Goal: Ask a question

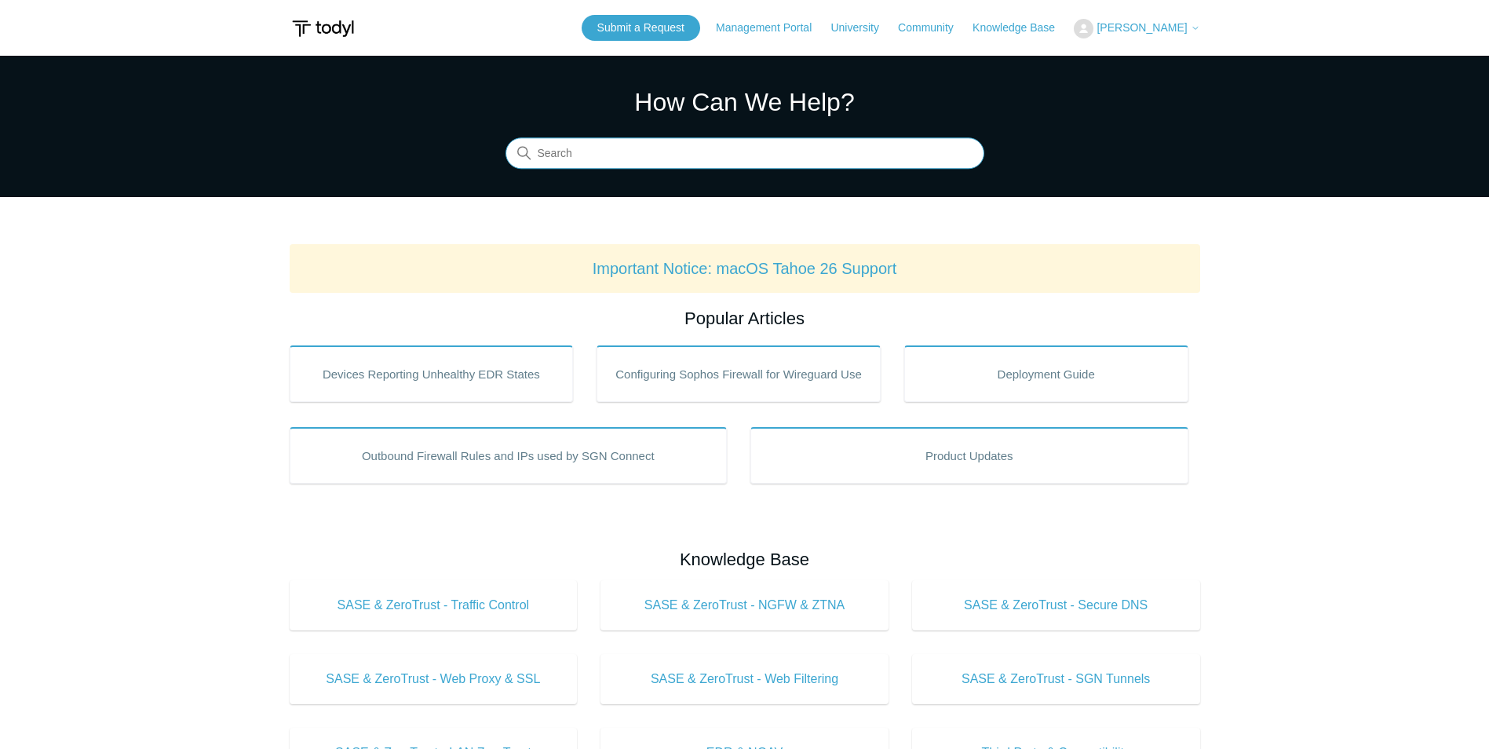
click at [651, 164] on input "Search" at bounding box center [744, 153] width 479 height 31
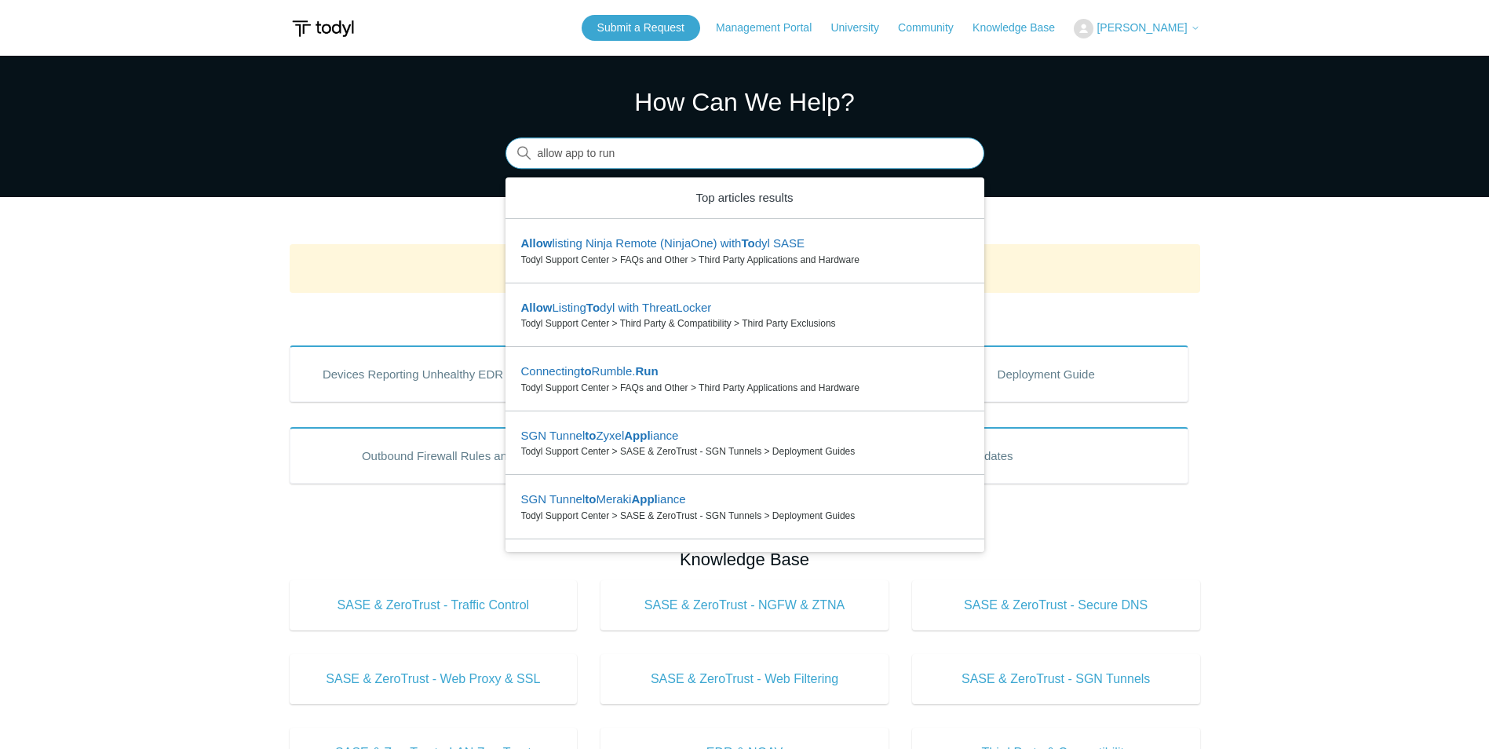
type input "allow app to run"
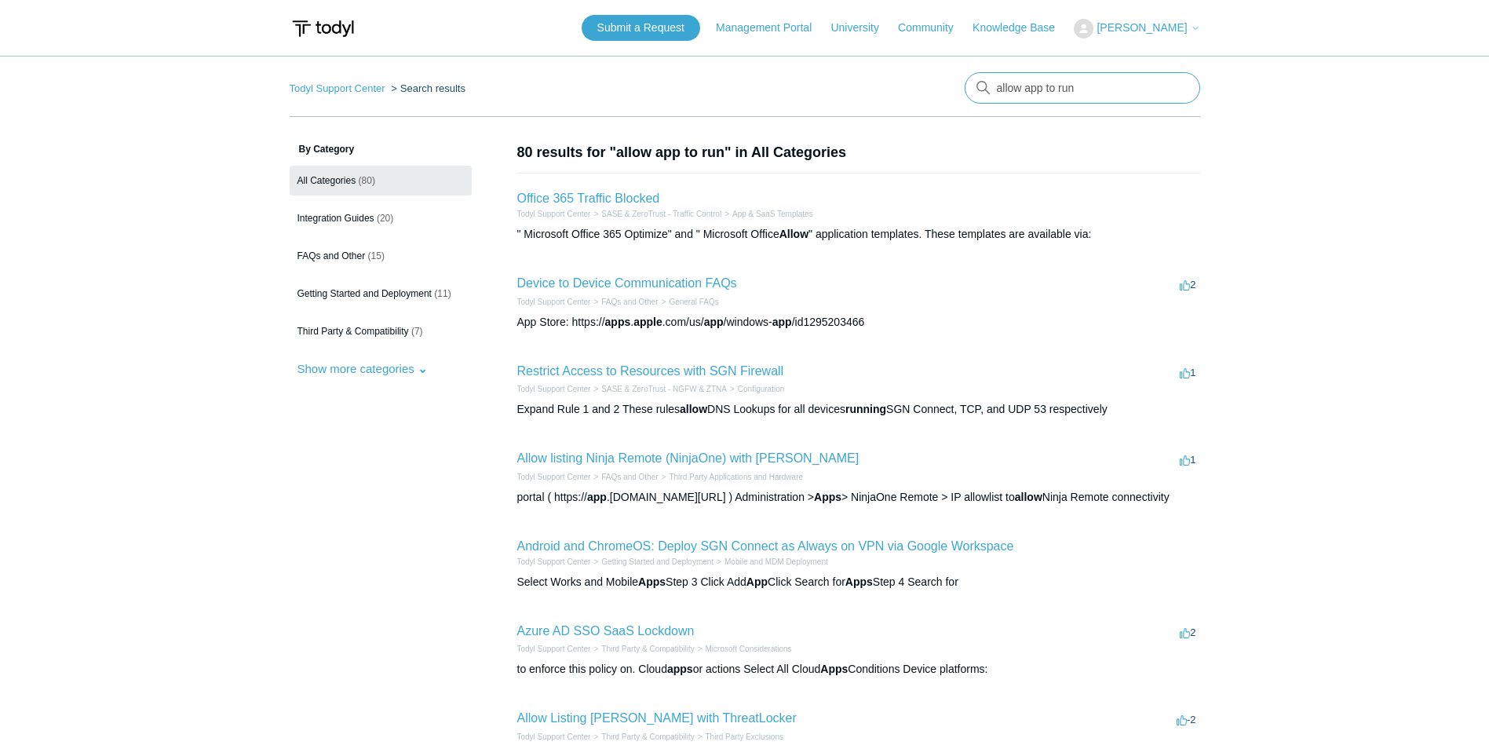
click at [1097, 89] on input "allow app to run" at bounding box center [1082, 87] width 235 height 31
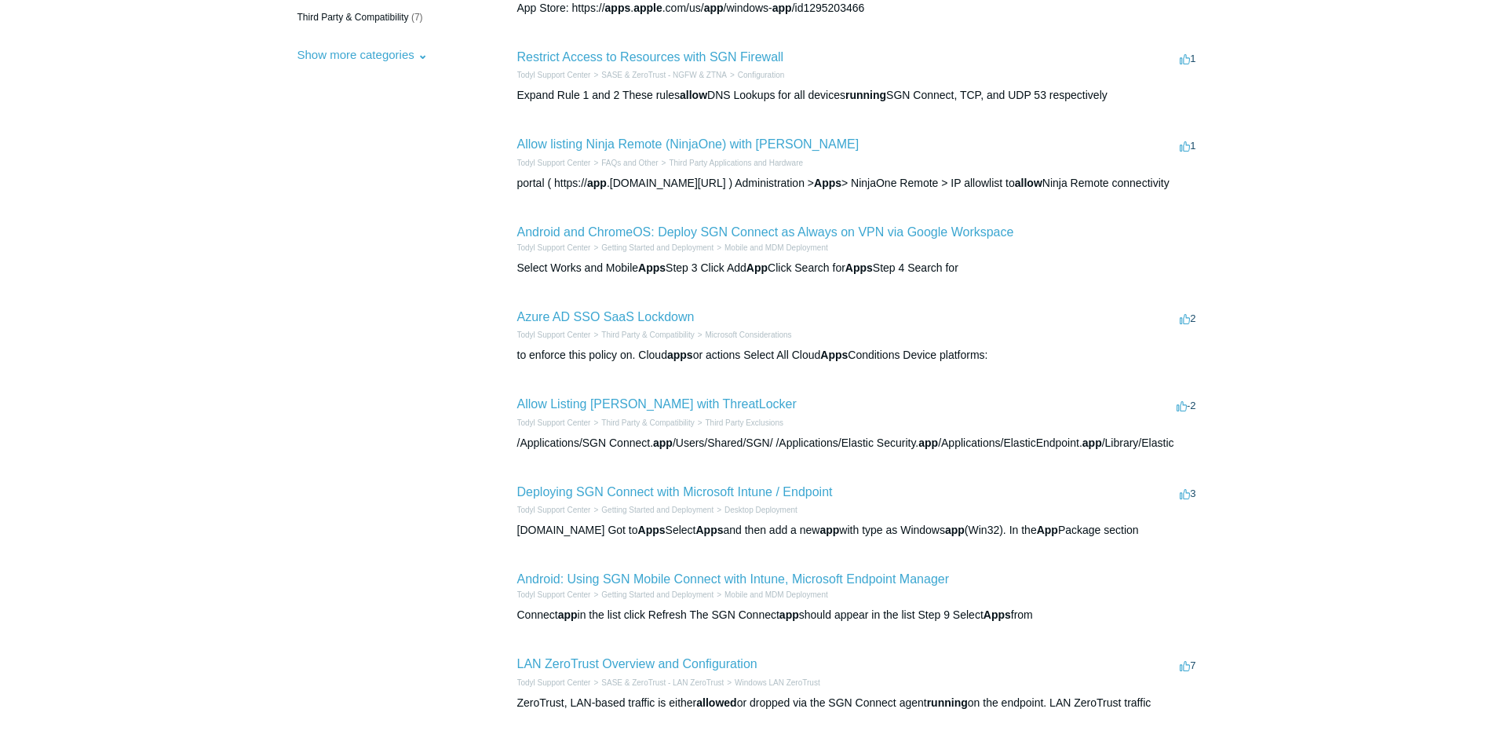
scroll to position [460, 0]
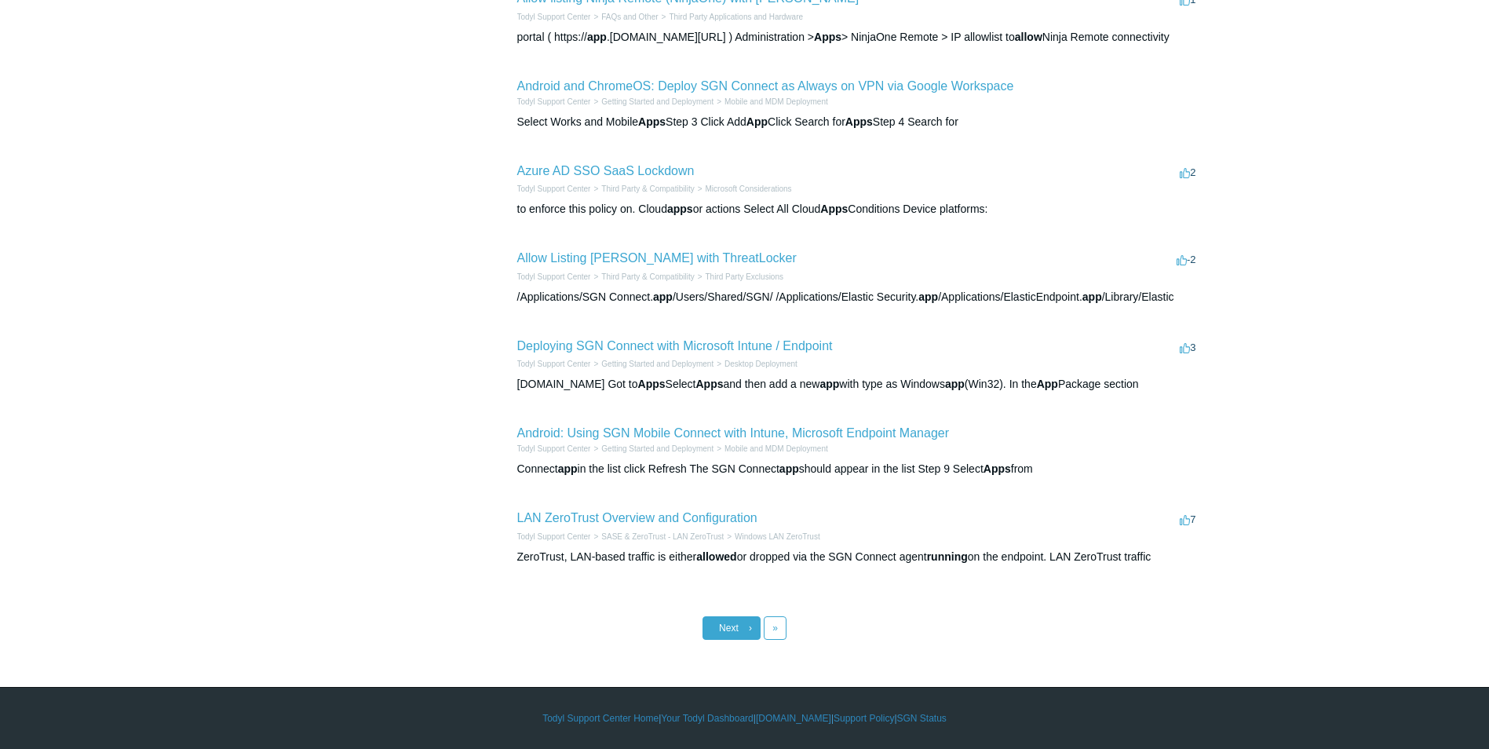
click at [736, 625] on span "Next" at bounding box center [729, 627] width 20 height 11
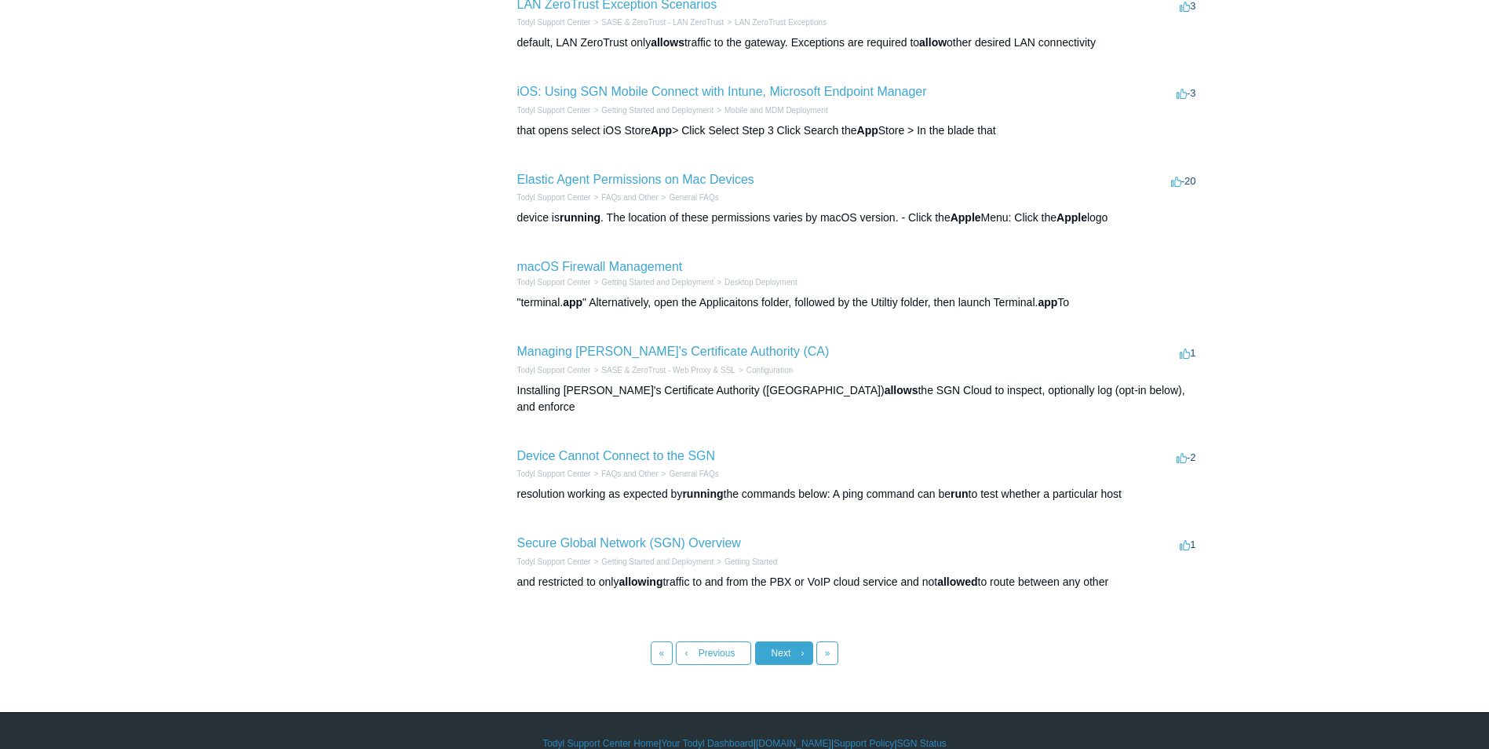
scroll to position [460, 0]
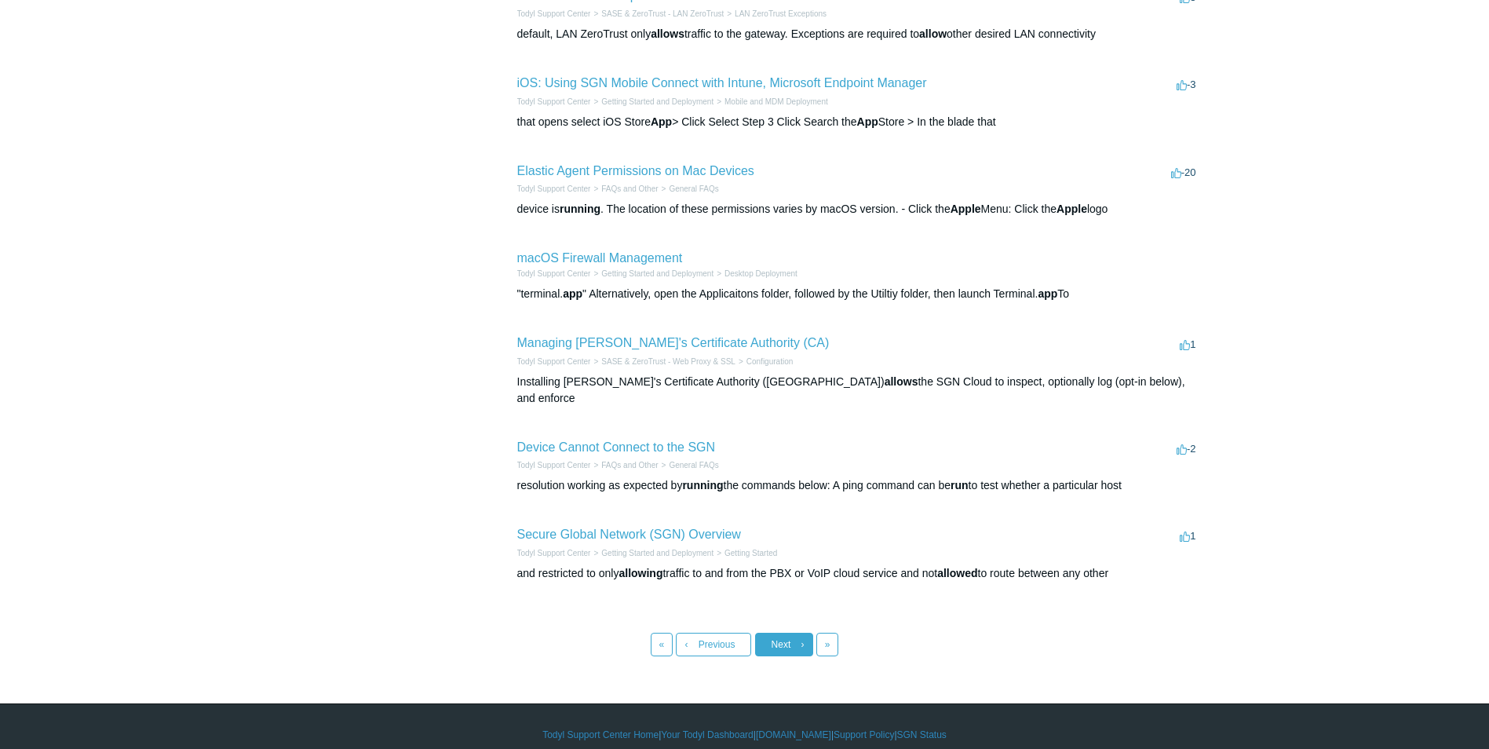
click at [762, 633] on link "Next ›" at bounding box center [784, 645] width 58 height 24
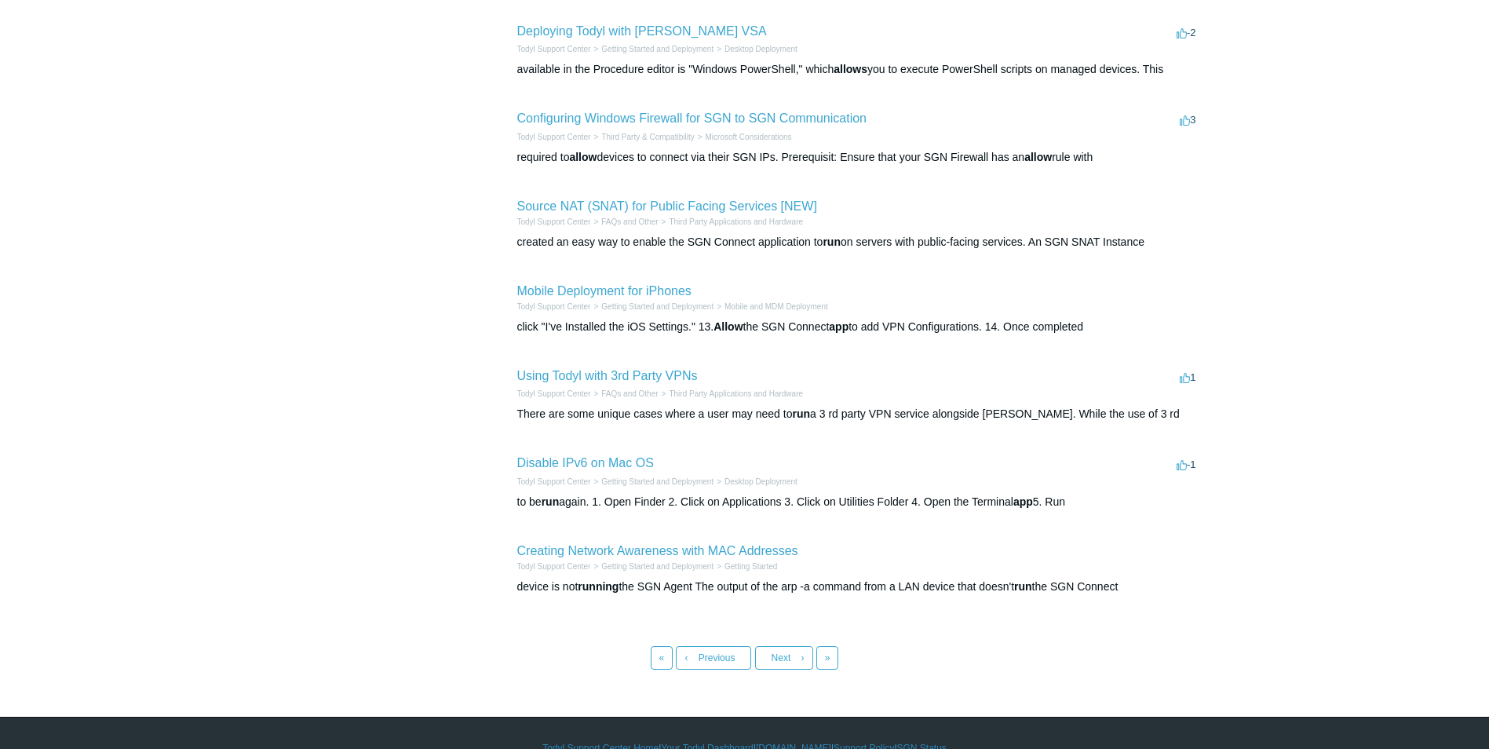
scroll to position [454, 0]
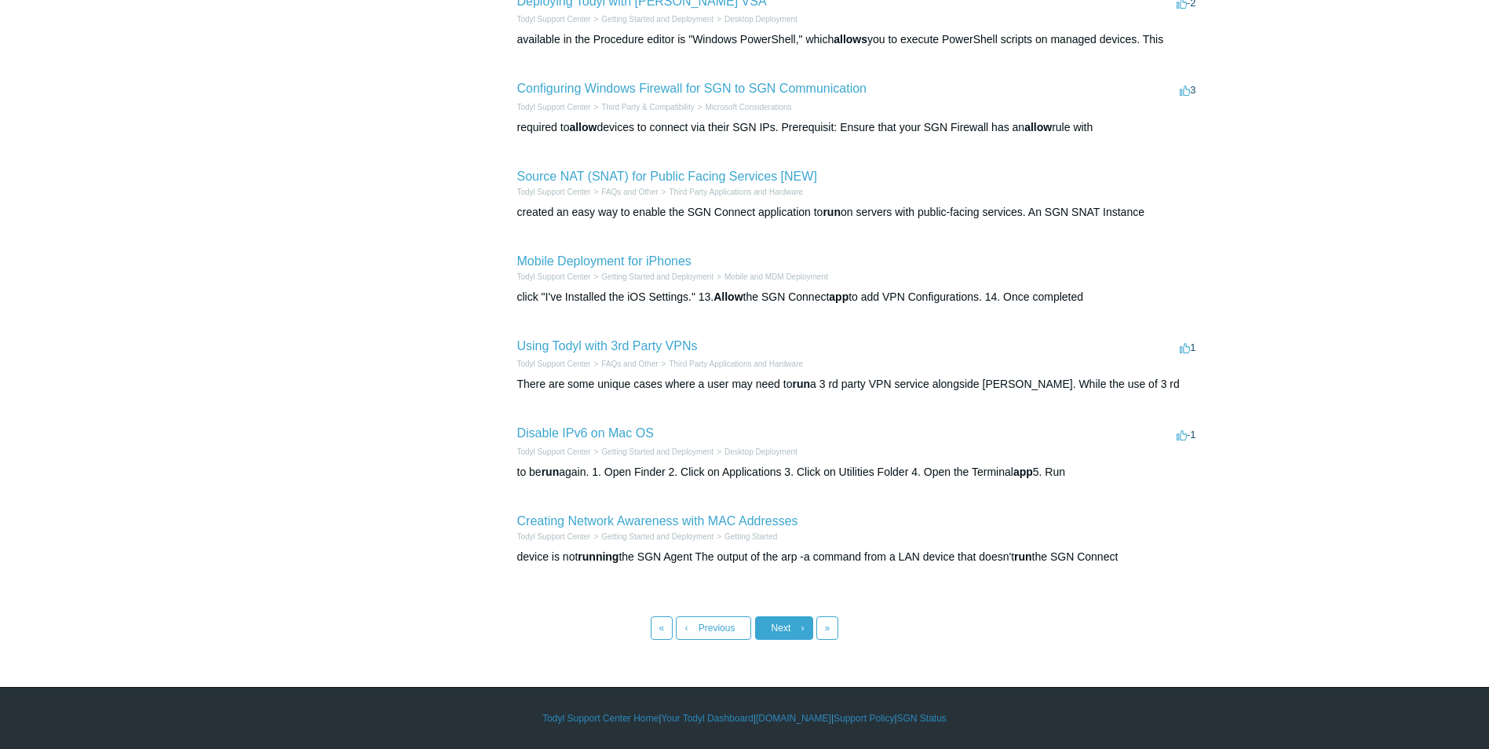
click at [786, 636] on link "Next ›" at bounding box center [784, 628] width 58 height 24
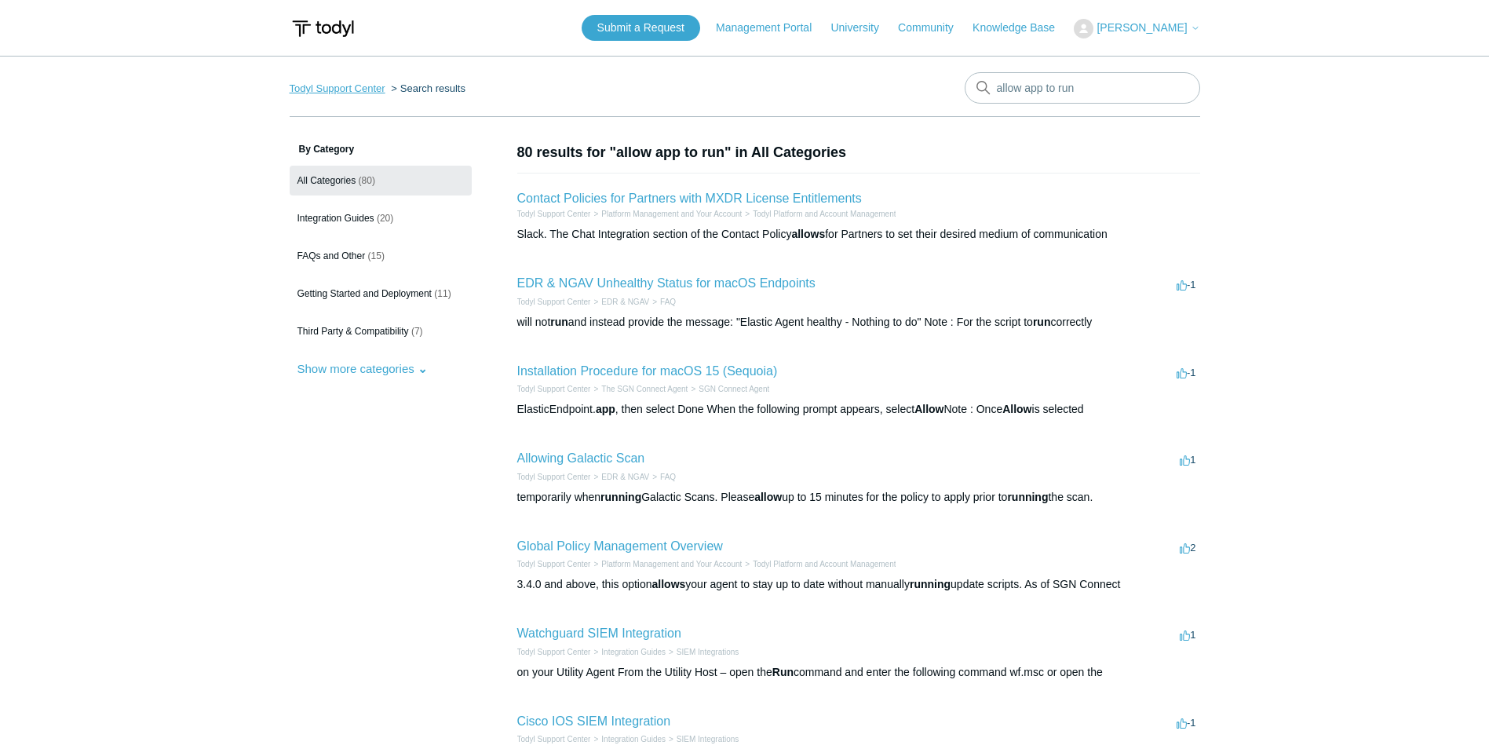
click at [325, 92] on link "Todyl Support Center" at bounding box center [338, 88] width 96 height 12
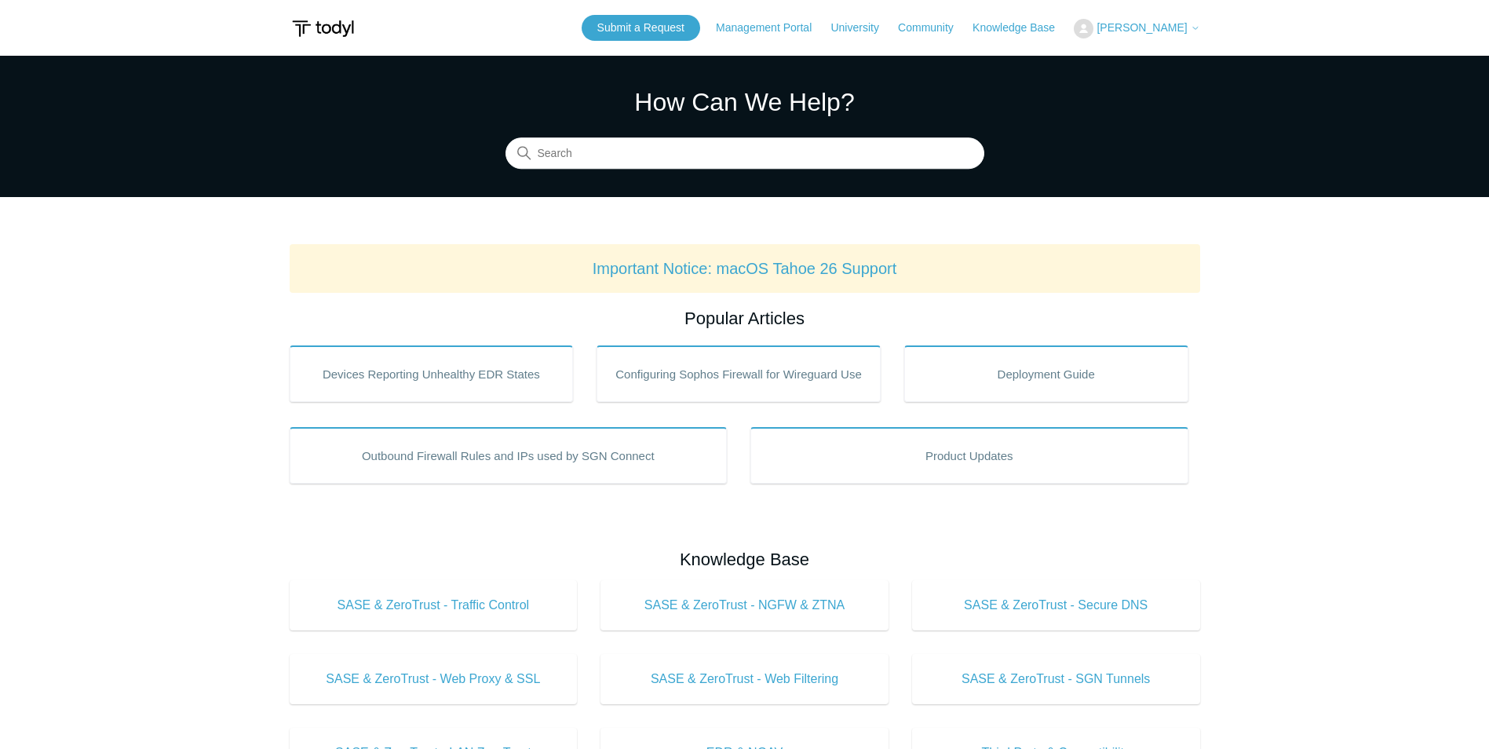
click at [1121, 20] on button "[PERSON_NAME]" at bounding box center [1137, 29] width 126 height 20
click at [1137, 53] on link "My Support Requests" at bounding box center [1150, 61] width 153 height 27
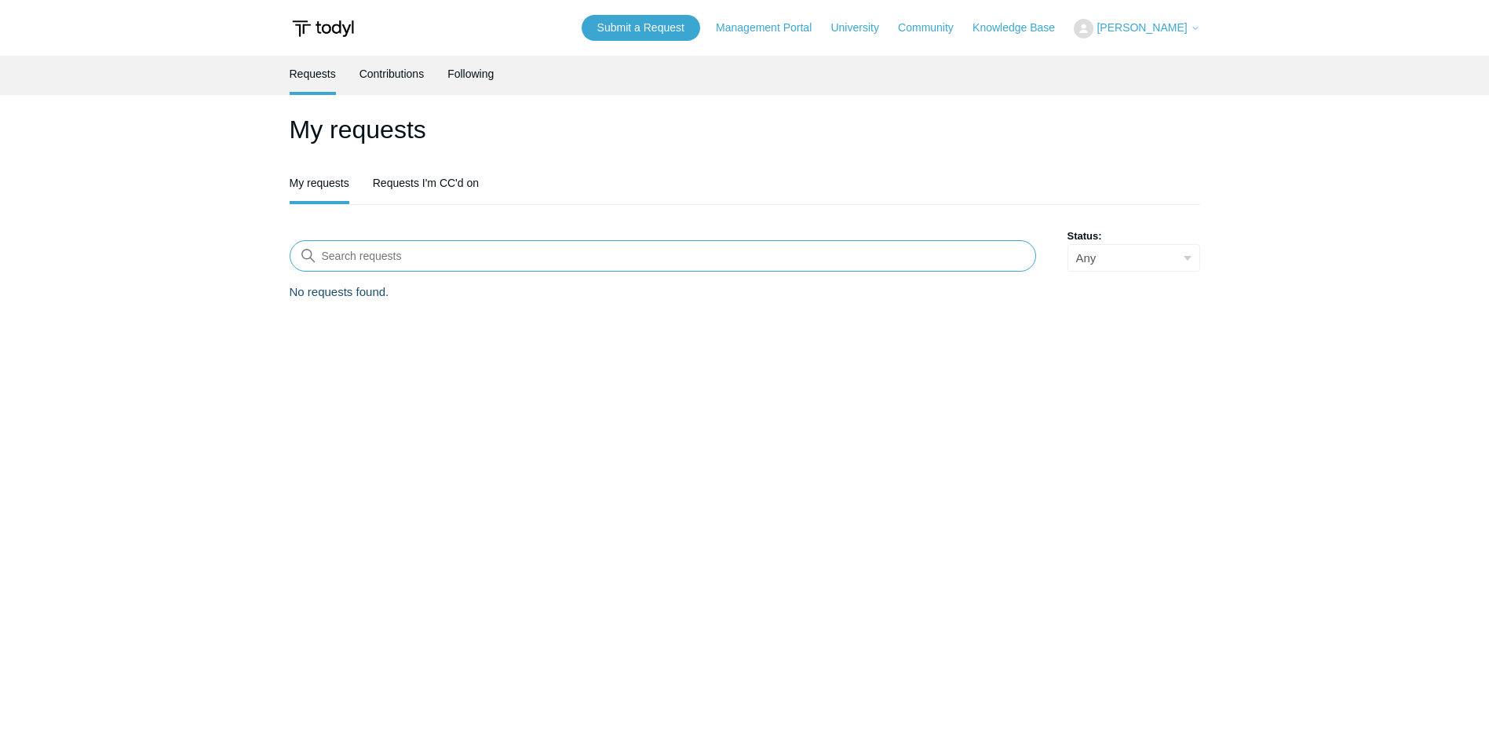
click at [680, 258] on input "Search requests" at bounding box center [663, 255] width 746 height 31
click at [668, 207] on div "My requests My requests Requests I'm CC'd on Search requests Status: Any Open A…" at bounding box center [745, 206] width 910 height 191
click at [396, 75] on link "Contributions" at bounding box center [391, 72] width 65 height 33
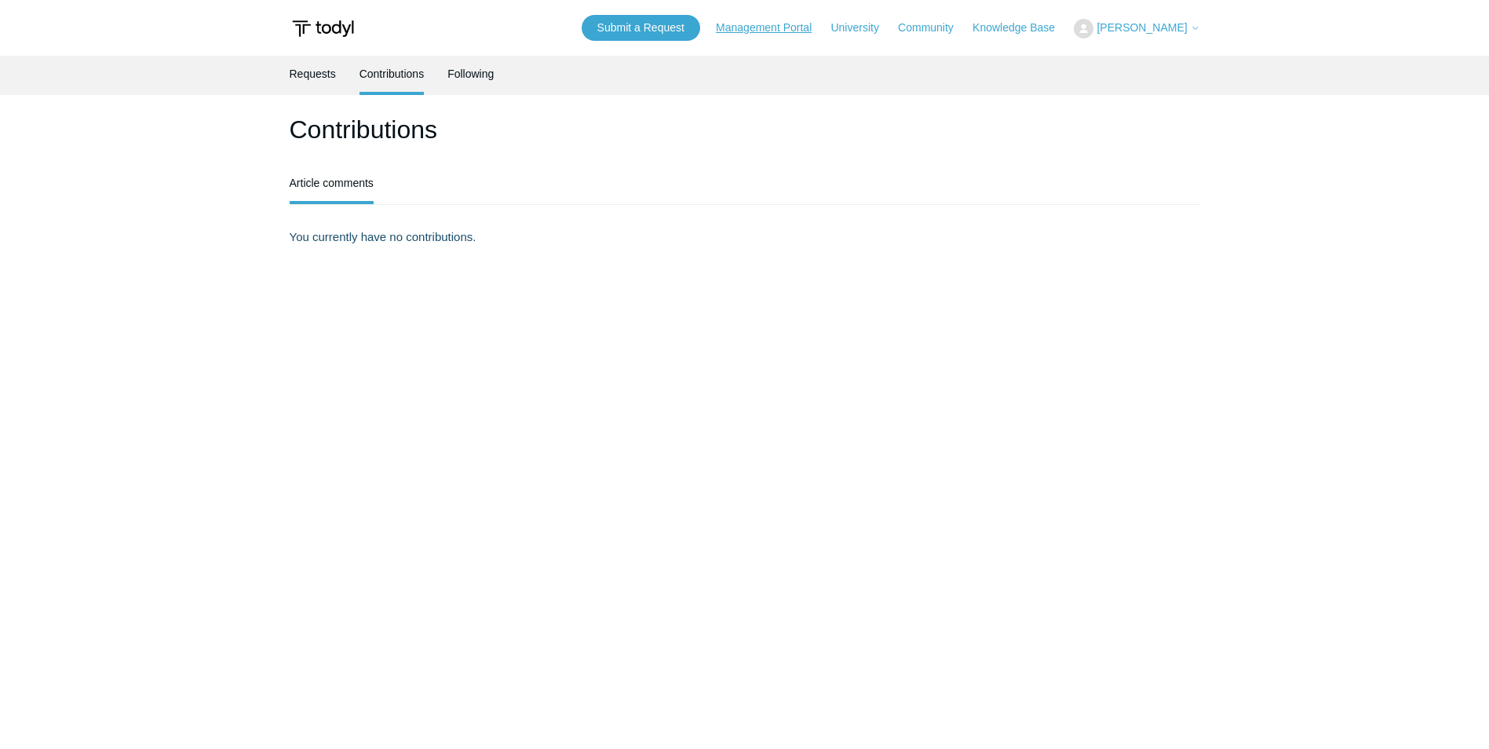
click at [745, 28] on link "Management Portal" at bounding box center [771, 28] width 111 height 16
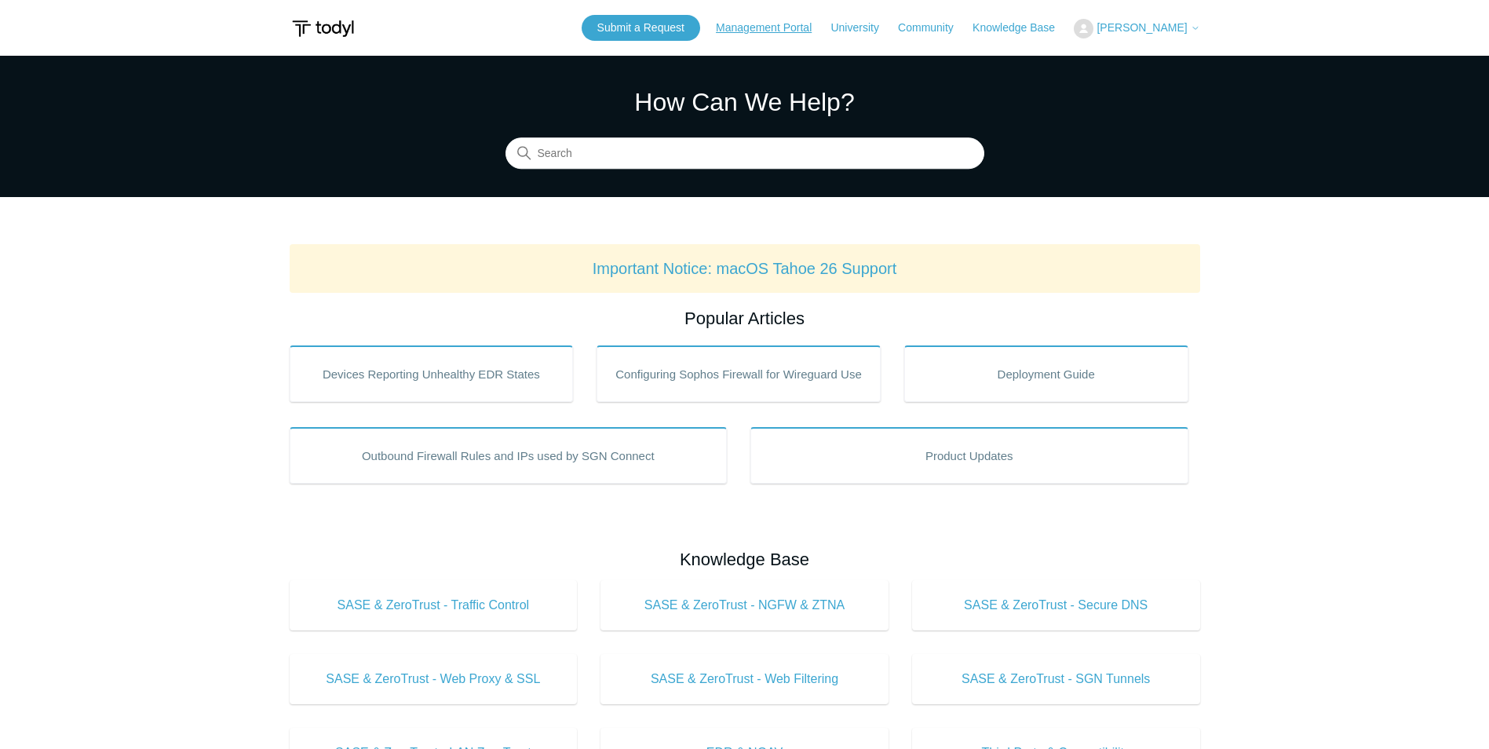
click at [763, 33] on link "Management Portal" at bounding box center [771, 28] width 111 height 16
click at [647, 144] on input "Search" at bounding box center [744, 153] width 479 height 31
click at [640, 34] on link "Submit a Request" at bounding box center [641, 28] width 119 height 26
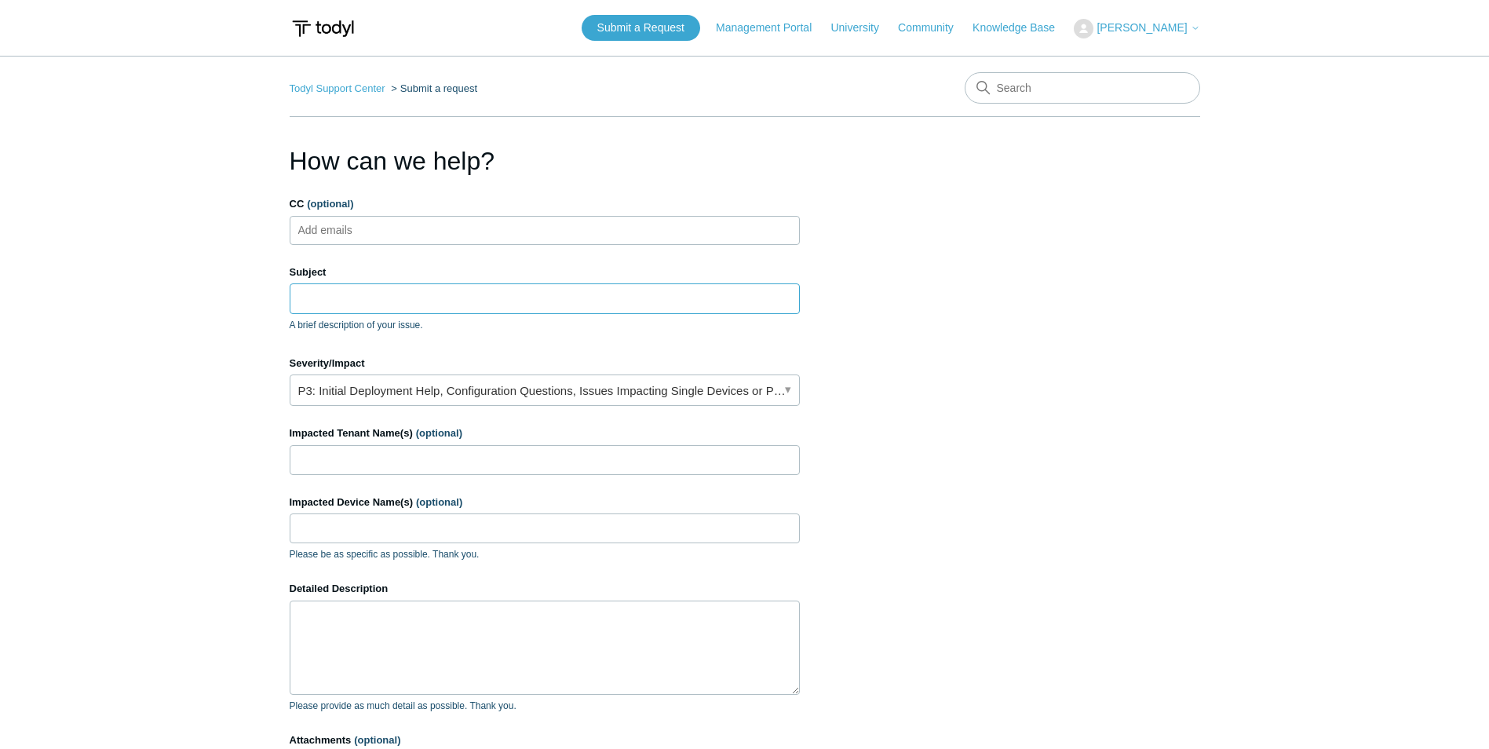
click at [383, 308] on input "Subject" at bounding box center [545, 298] width 510 height 30
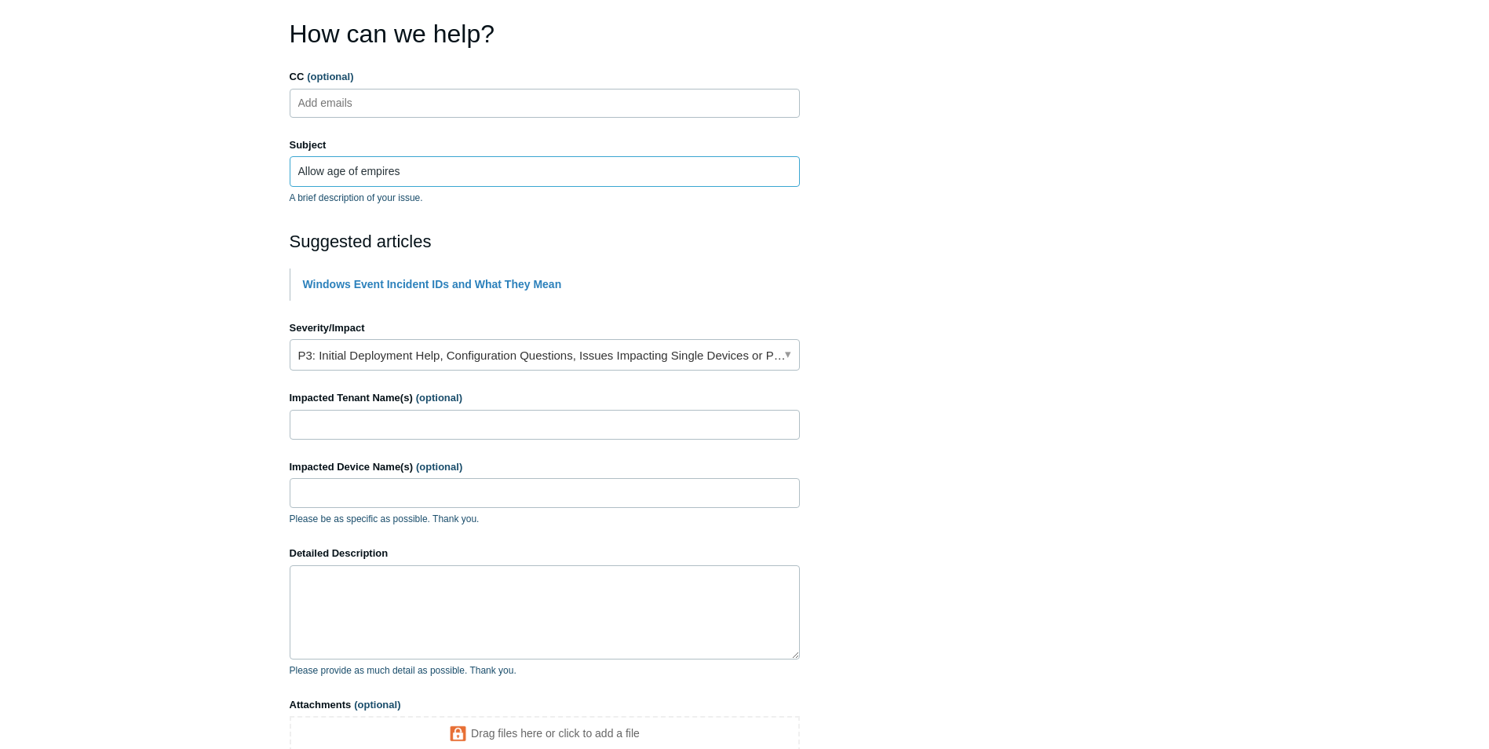
scroll to position [157, 0]
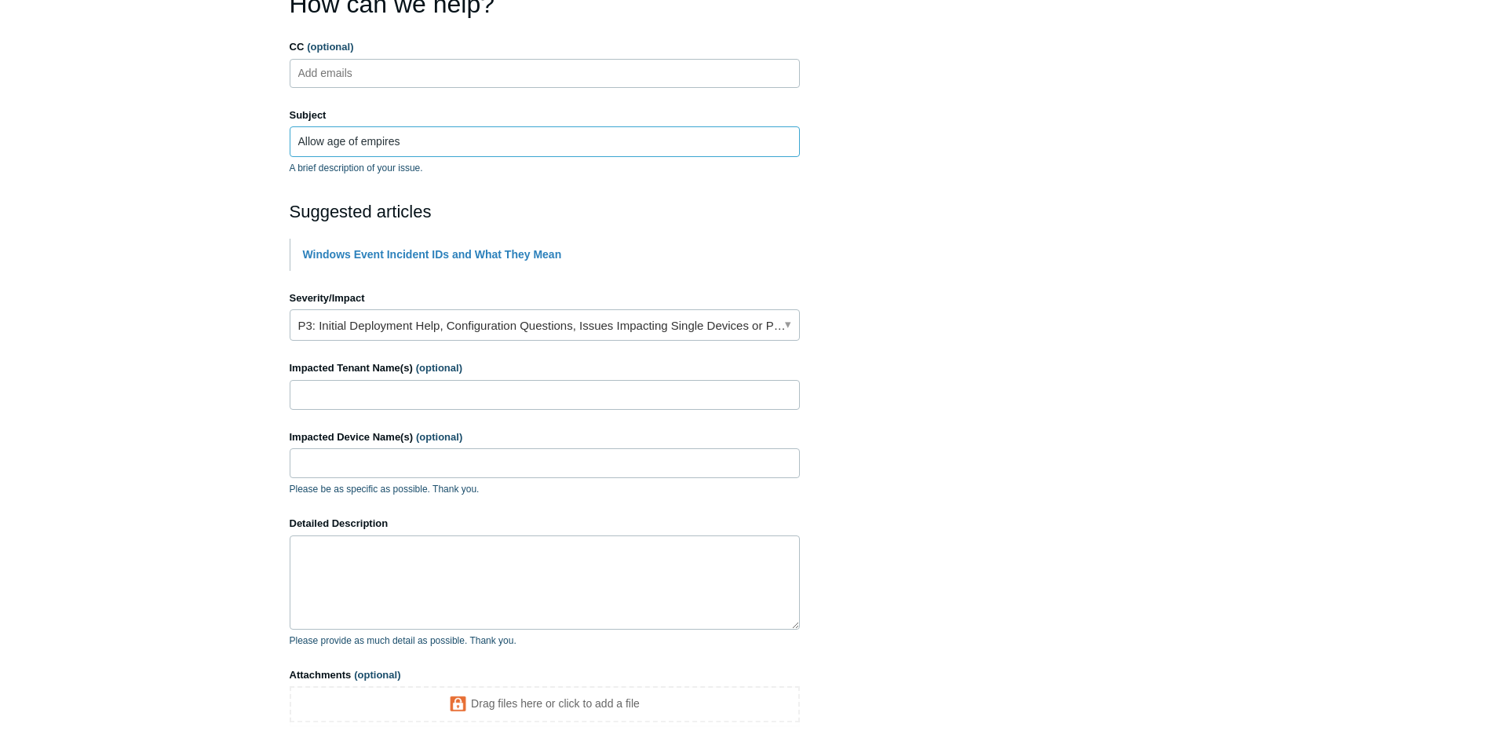
type input "Allow age of empires"
click at [489, 328] on link "P3: Initial Deployment Help, Configuration Questions, Issues Impacting Single D…" at bounding box center [545, 324] width 510 height 31
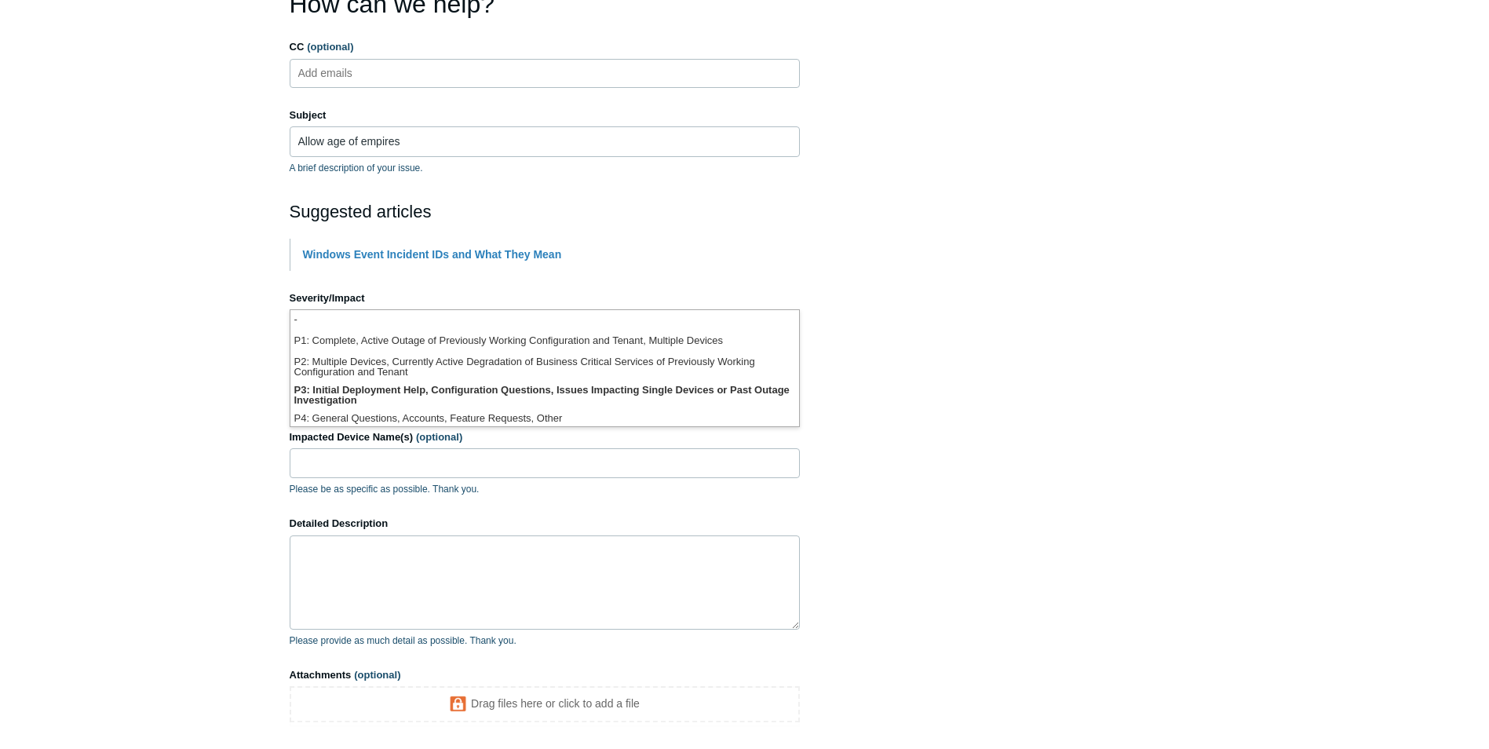
click at [954, 290] on section "How can we help? CC (optional) Add emails Subject Allow age of empires A brief …" at bounding box center [745, 392] width 910 height 815
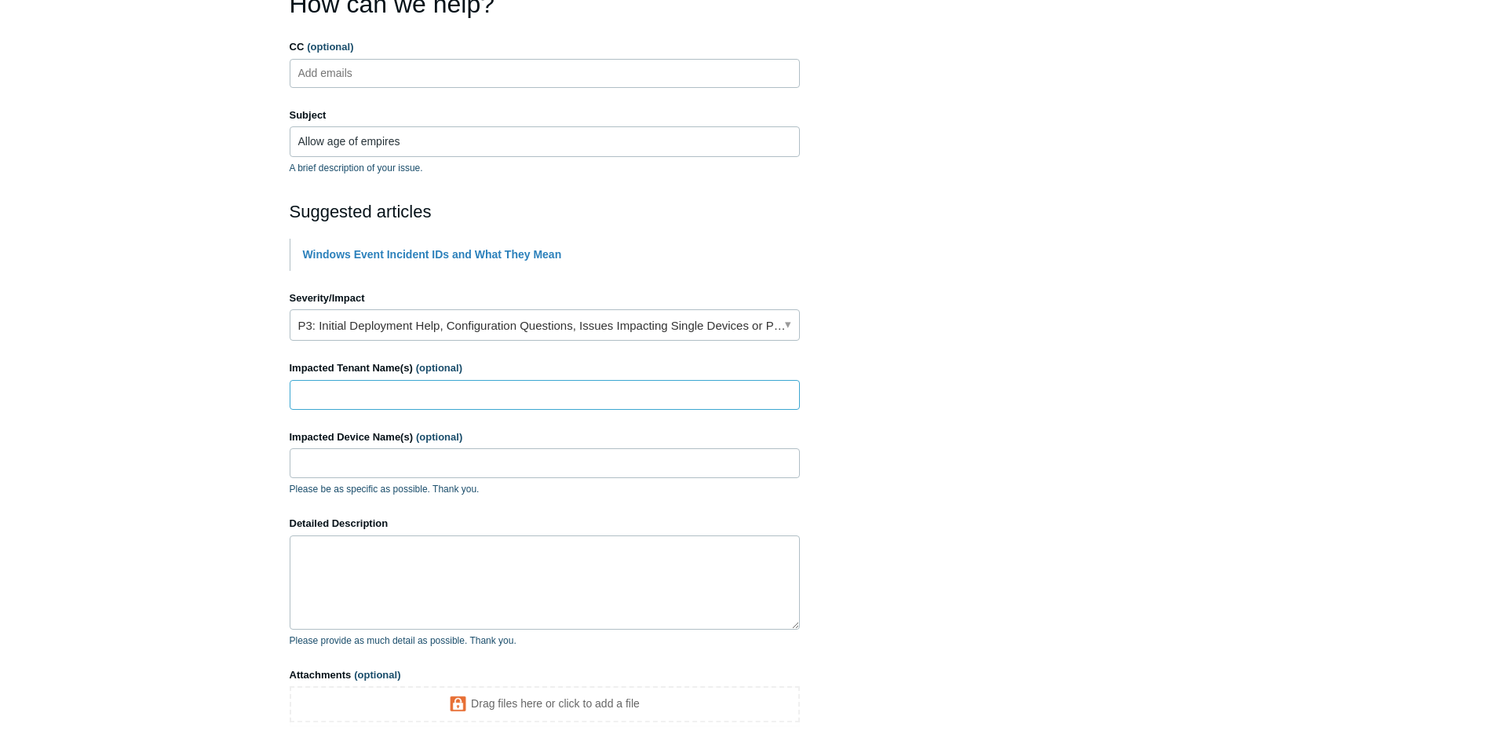
click at [505, 390] on input "Impacted Tenant Name(s) (optional)" at bounding box center [545, 395] width 510 height 30
type input "Big Sky"
type input "BSCS-[PERSON_NAME]"
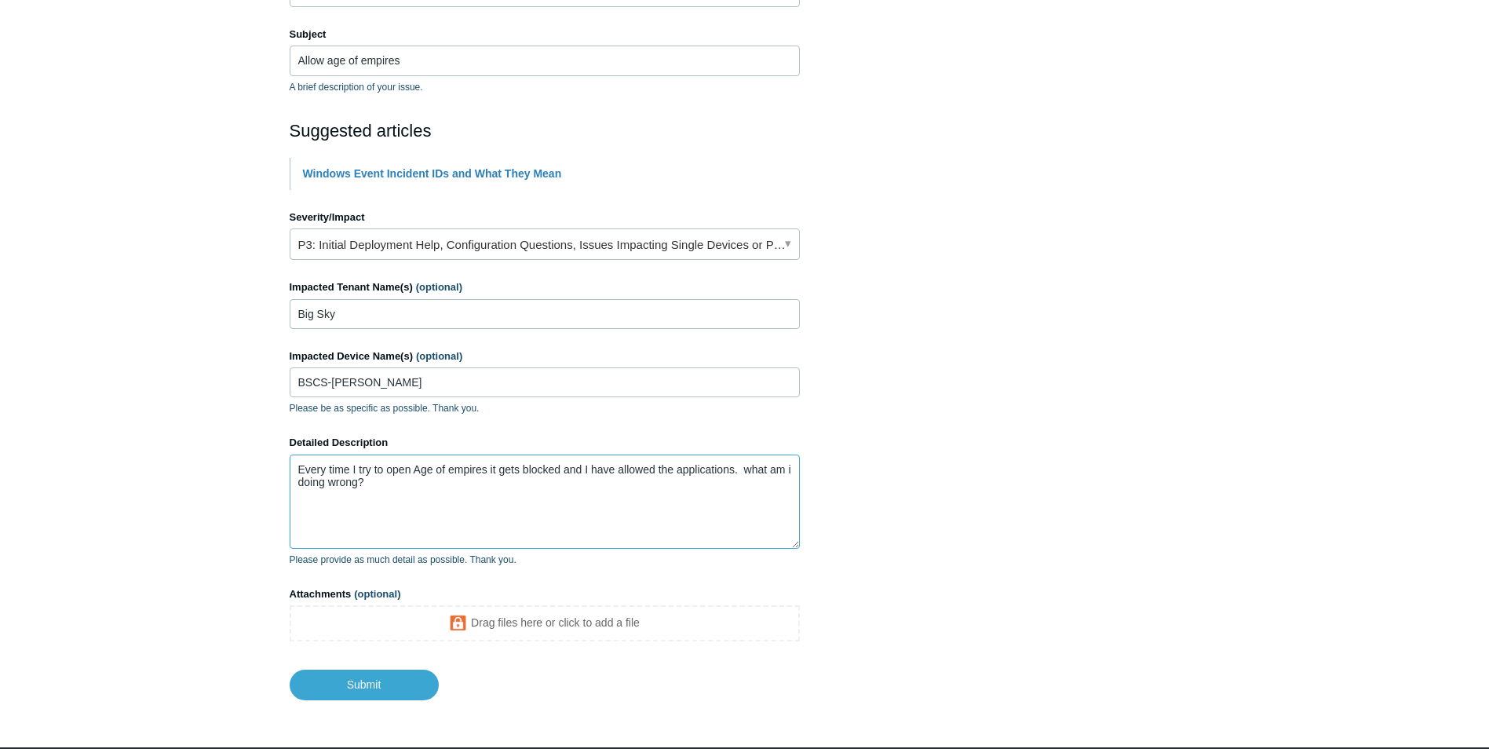
scroll to position [298, 0]
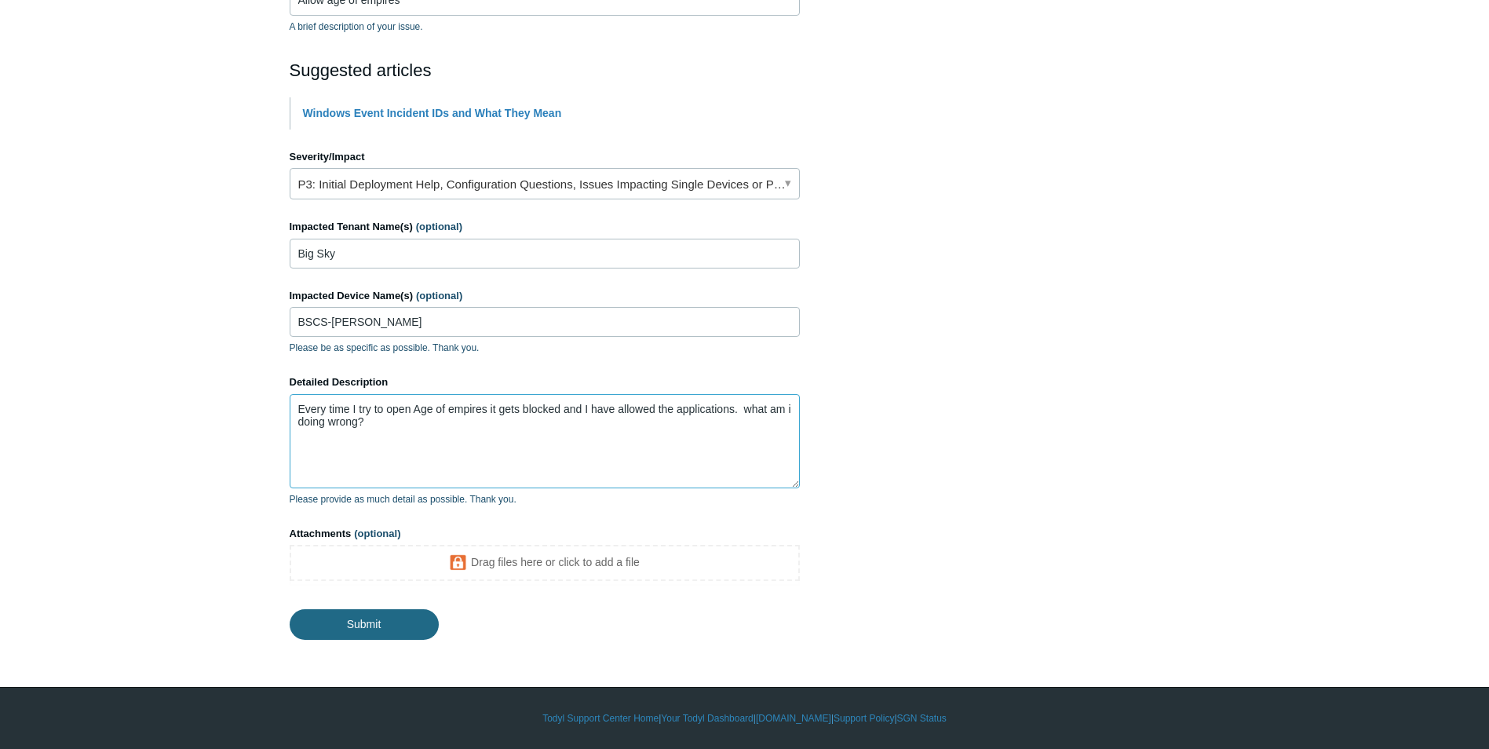
type textarea "Every time I try to open Age of empires it gets blocked and I have allowed the …"
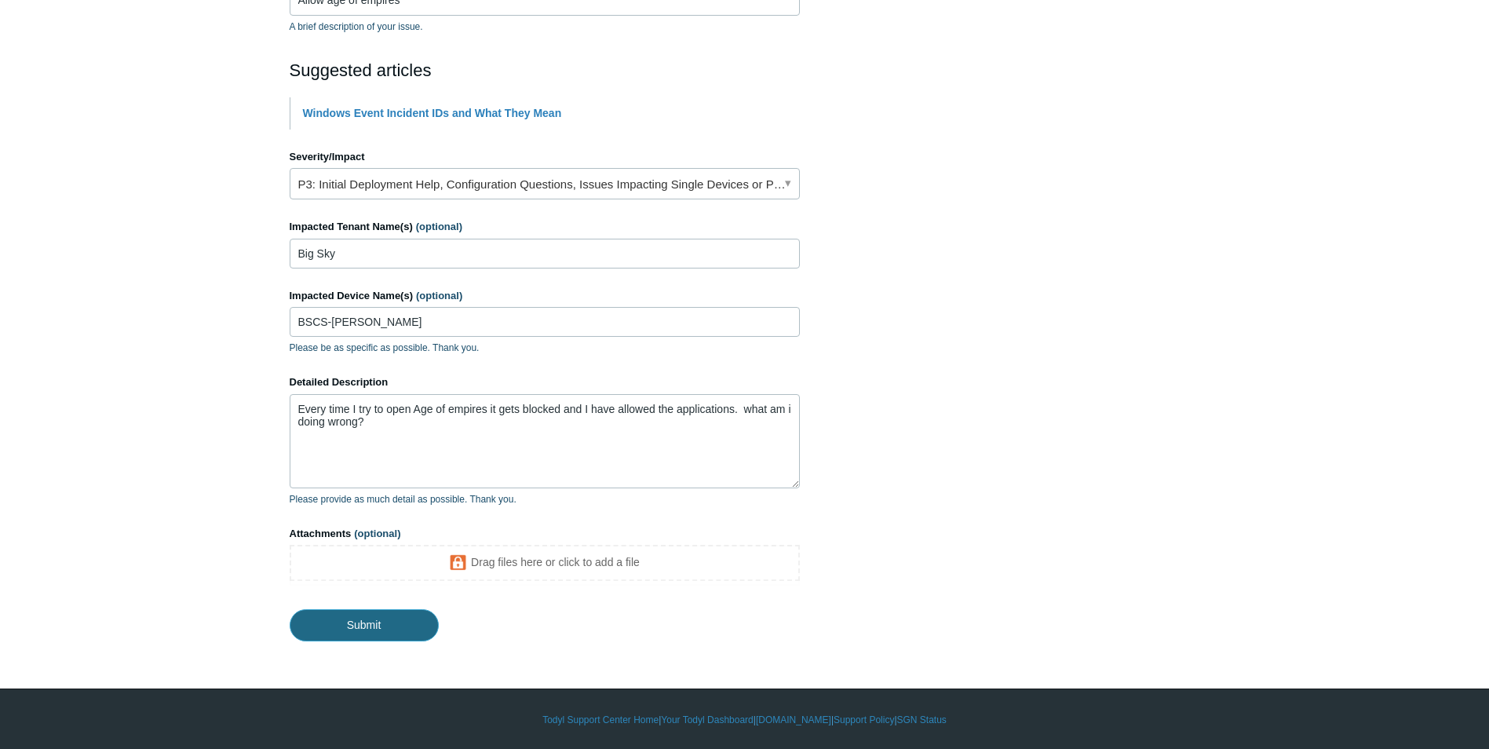
click at [410, 635] on input "Submit" at bounding box center [364, 624] width 149 height 31
